Goal: Task Accomplishment & Management: Understand process/instructions

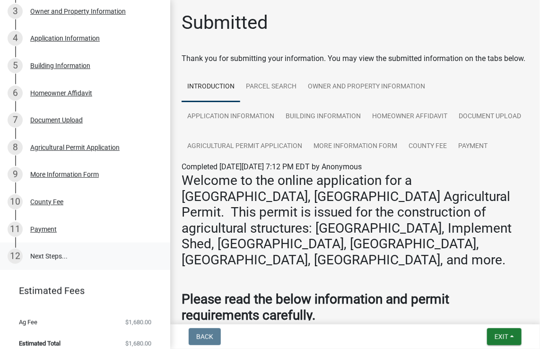
scroll to position [206, 0]
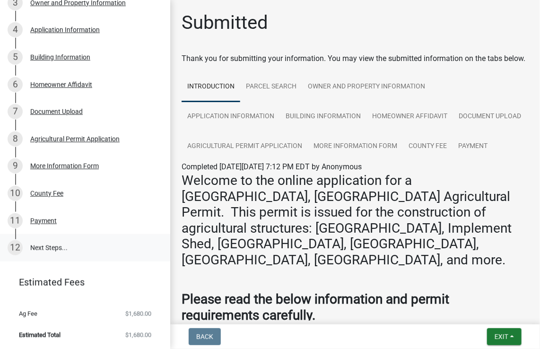
click at [52, 250] on link "12 Next Steps..." at bounding box center [85, 247] width 170 height 27
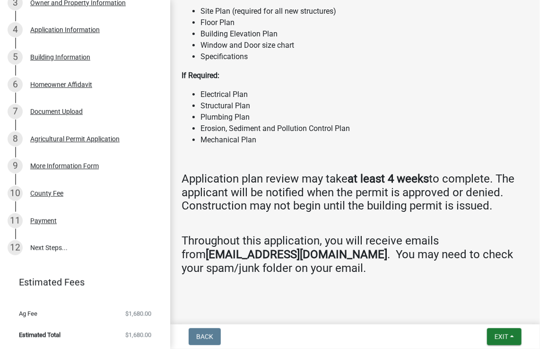
scroll to position [867, 0]
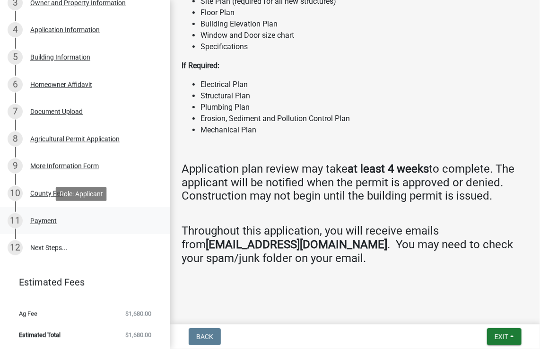
click at [41, 219] on div "Payment" at bounding box center [43, 220] width 26 height 7
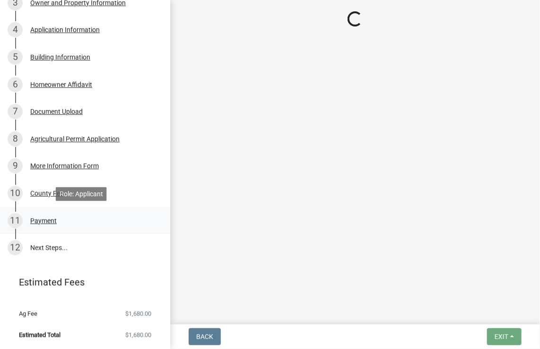
scroll to position [0, 0]
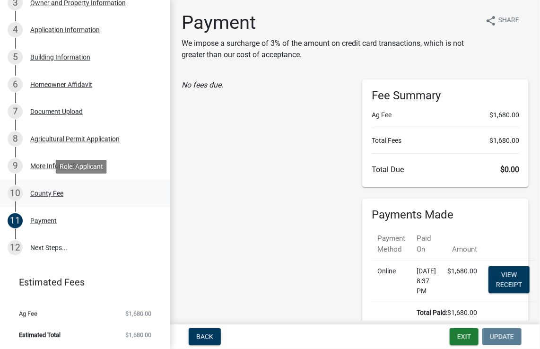
click at [39, 194] on div "County Fee" at bounding box center [46, 193] width 33 height 7
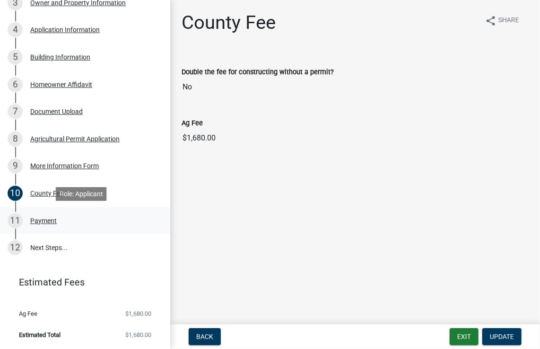
click at [47, 223] on div "Payment" at bounding box center [43, 220] width 26 height 7
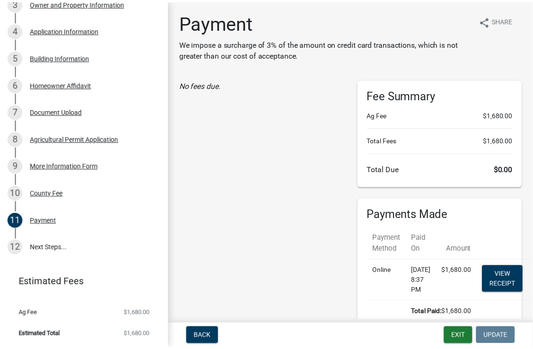
scroll to position [56, 0]
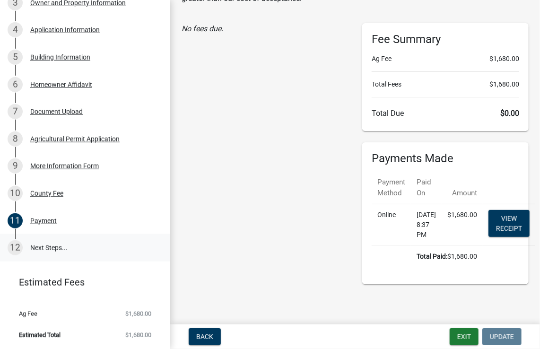
click at [57, 246] on link "12 Next Steps..." at bounding box center [85, 247] width 170 height 27
click at [18, 246] on div "12" at bounding box center [15, 247] width 15 height 15
click at [461, 336] on button "Exit" at bounding box center [464, 336] width 29 height 17
